Goal: Task Accomplishment & Management: Manage account settings

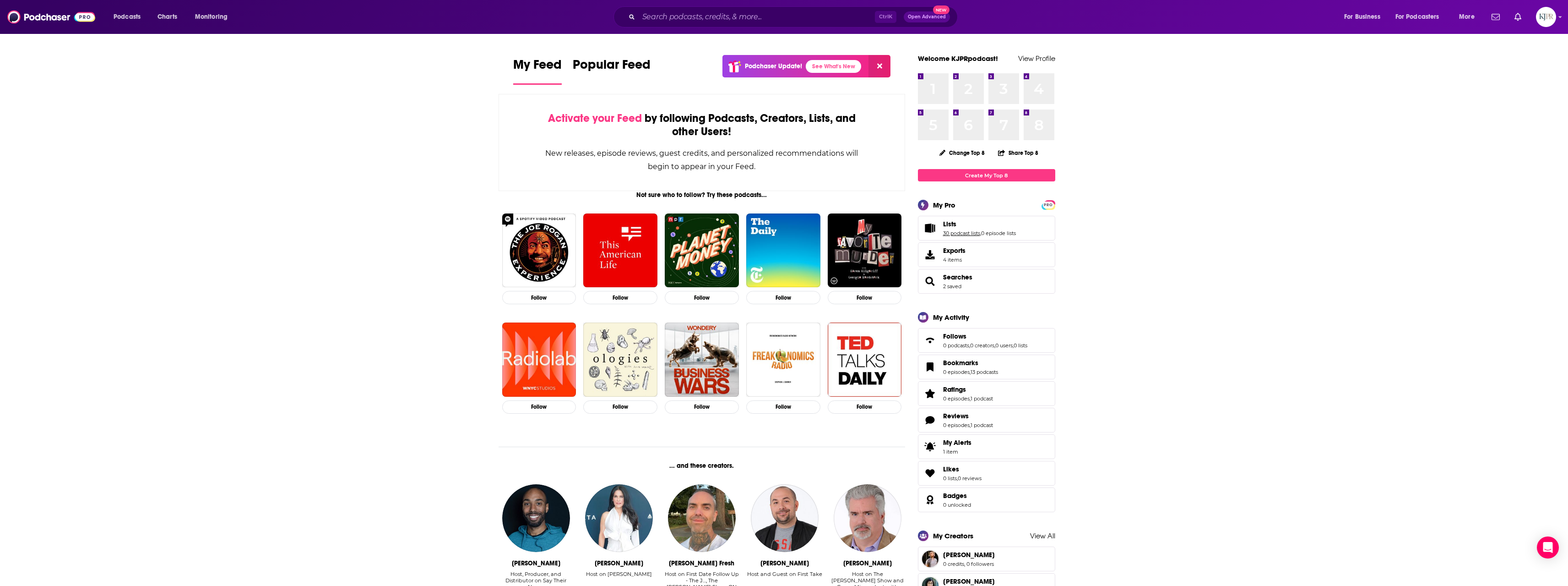
click at [959, 231] on link "30 podcast lists" at bounding box center [961, 233] width 37 height 7
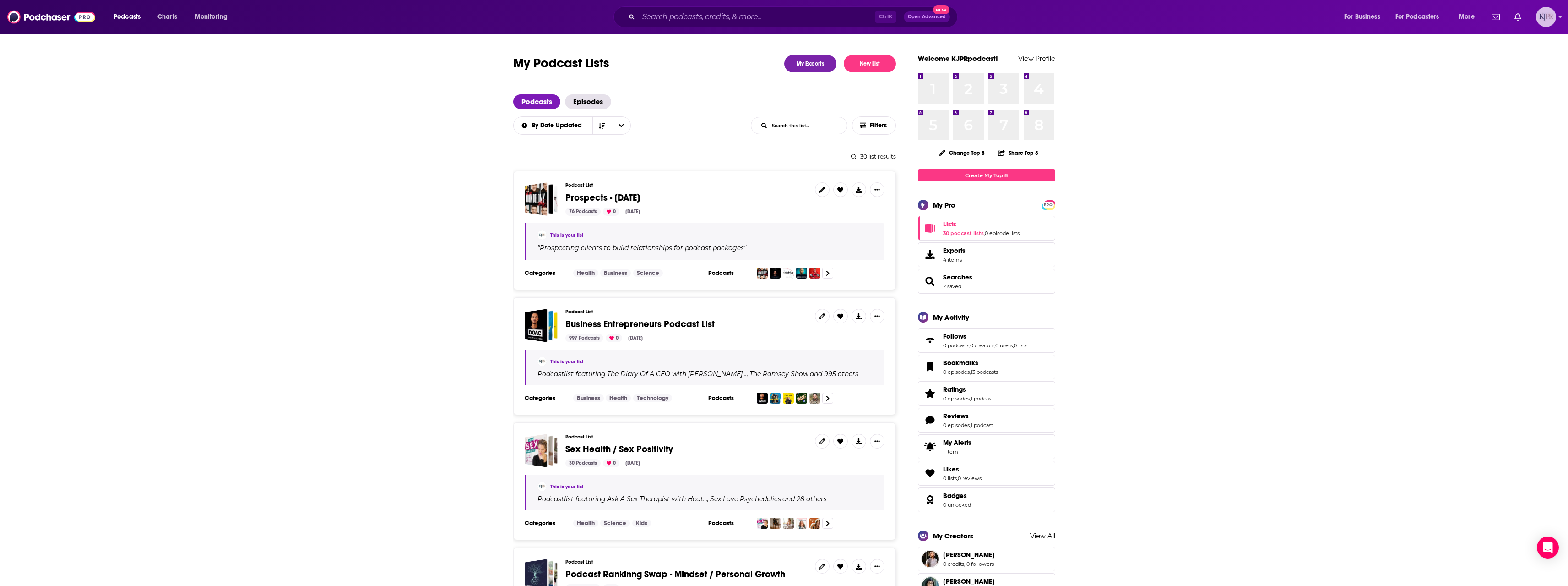
click at [1542, 22] on img "Logged in as KJPRpodcast" at bounding box center [1545, 16] width 20 height 20
click at [1507, 155] on span "Account Settings" at bounding box center [1501, 152] width 48 height 7
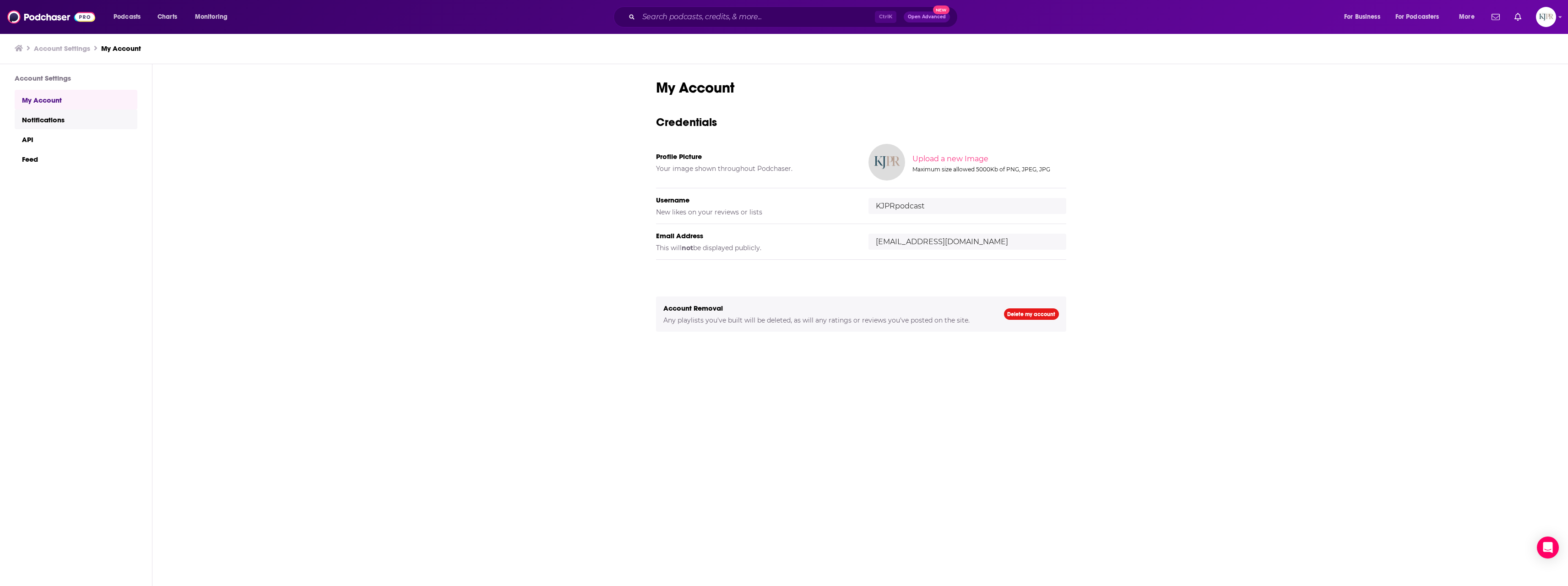
click at [66, 125] on link "Notifications" at bounding box center [76, 119] width 123 height 19
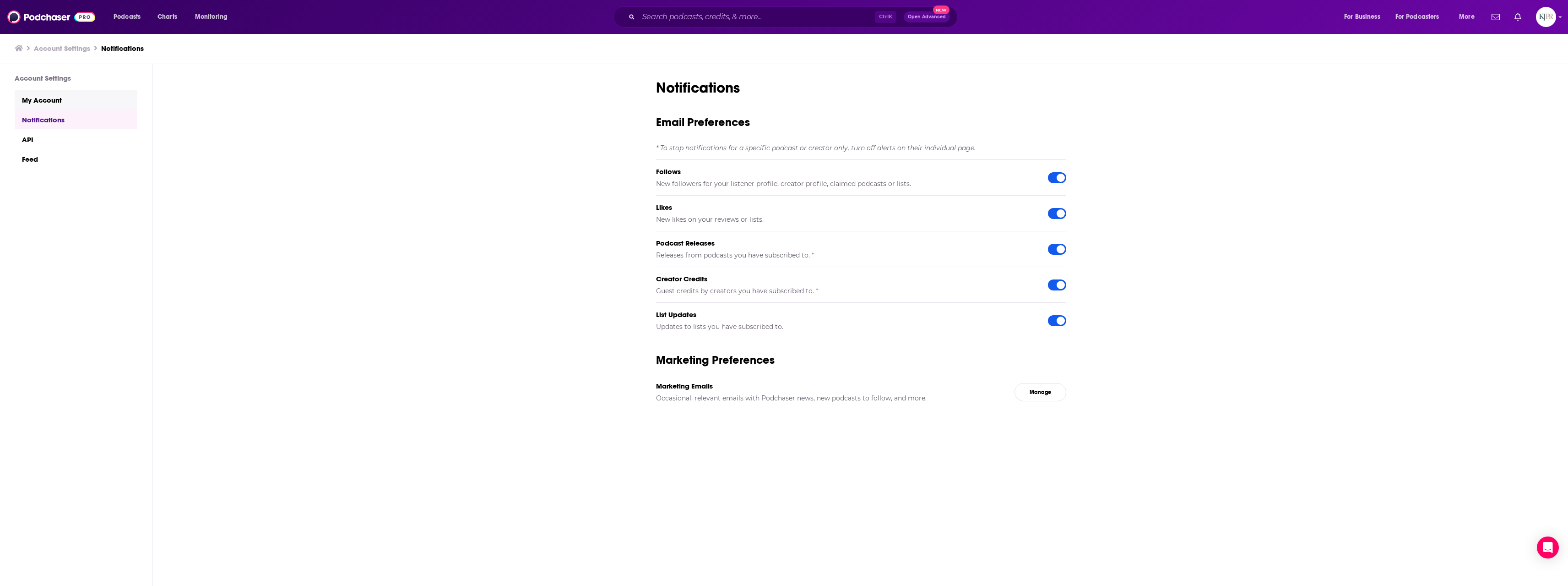
click at [75, 96] on link "My Account" at bounding box center [76, 99] width 123 height 19
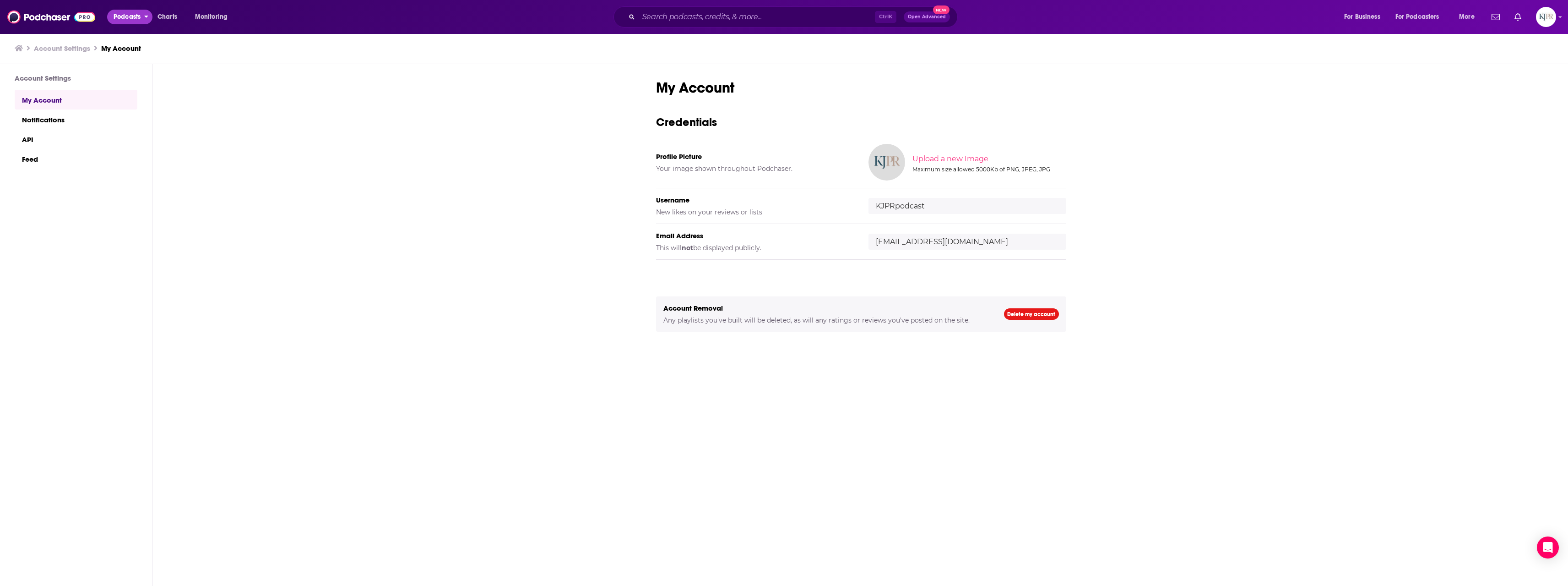
click at [145, 15] on icon "open menu" at bounding box center [146, 15] width 4 height 7
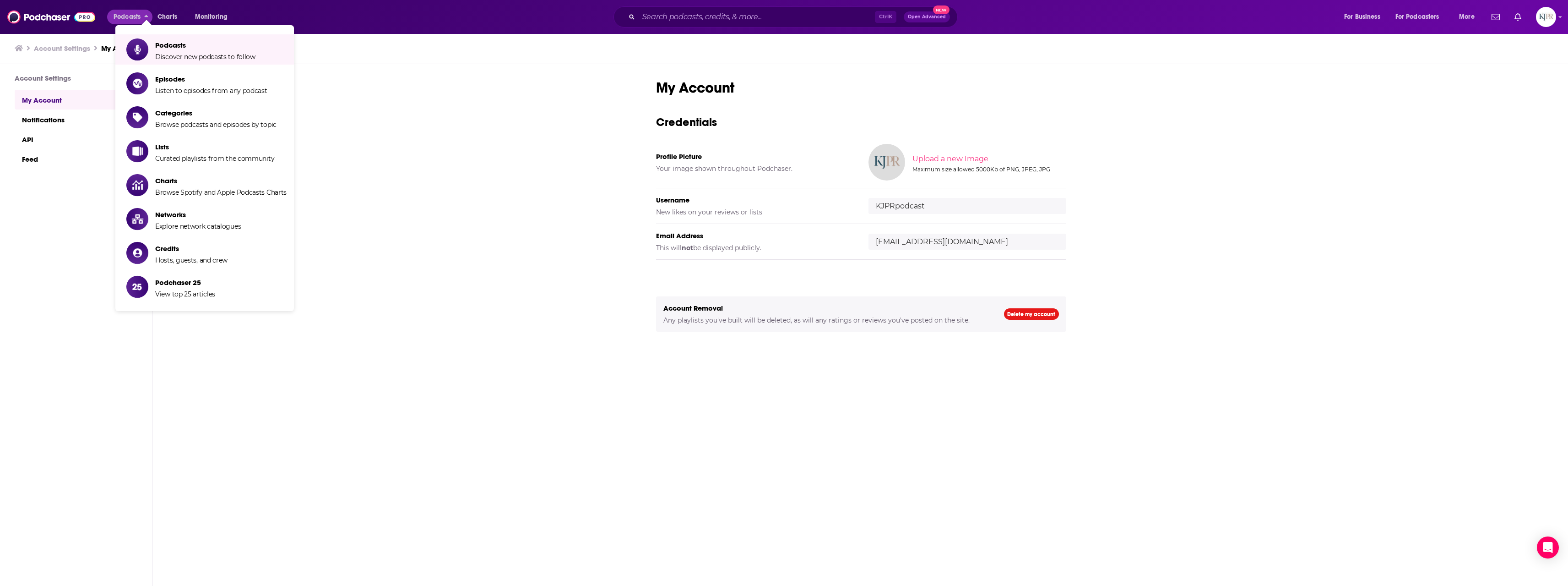
click at [426, 101] on div "My Account Credentials Profile Picture Your image shown throughout Podchaser. U…" at bounding box center [861, 325] width 1417 height 523
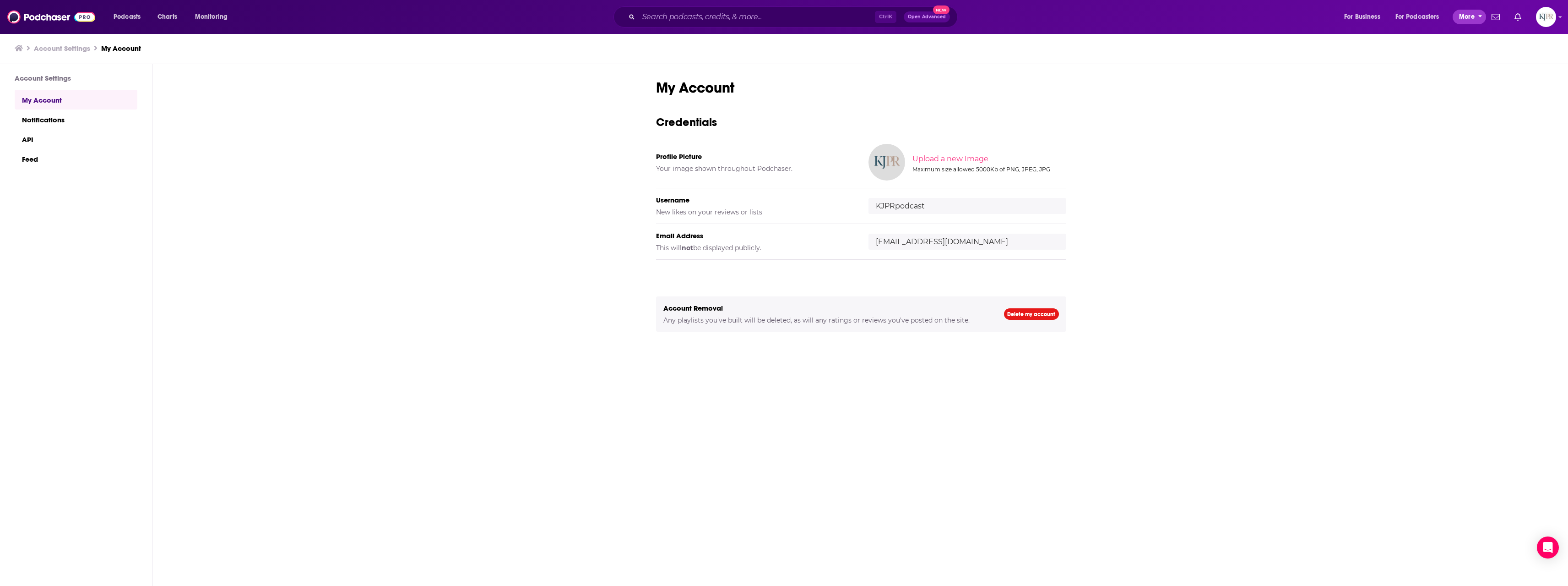
click at [1472, 19] on span "More" at bounding box center [1467, 16] width 16 height 13
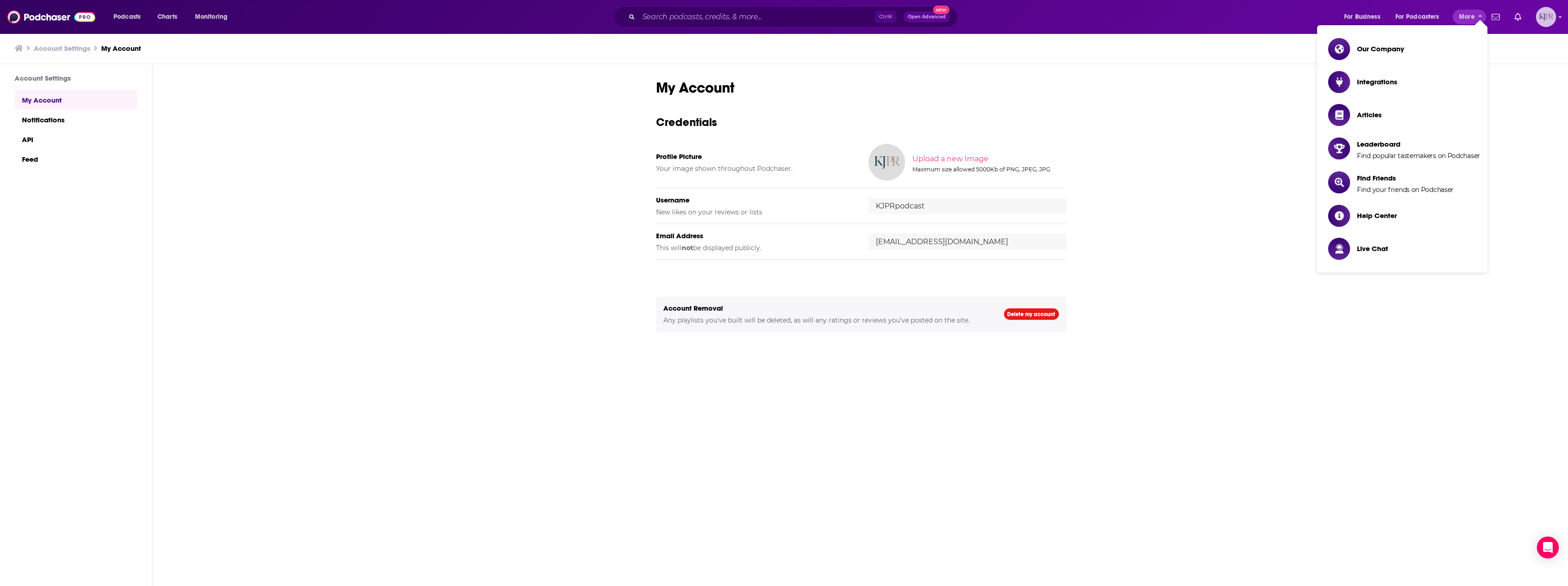
click at [1551, 14] on img "Logged in as KJPRpodcast" at bounding box center [1545, 16] width 20 height 20
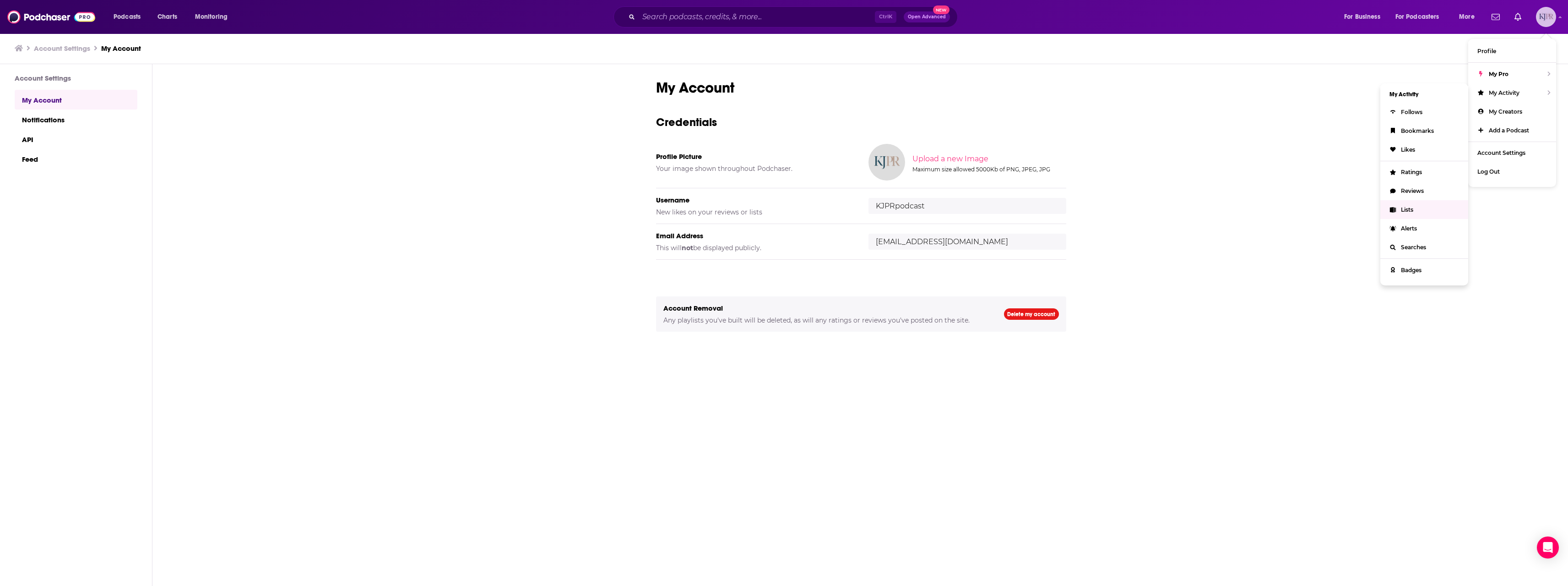
click at [1406, 211] on span "Lists" at bounding box center [1407, 209] width 12 height 7
